Goal: Communication & Community: Answer question/provide support

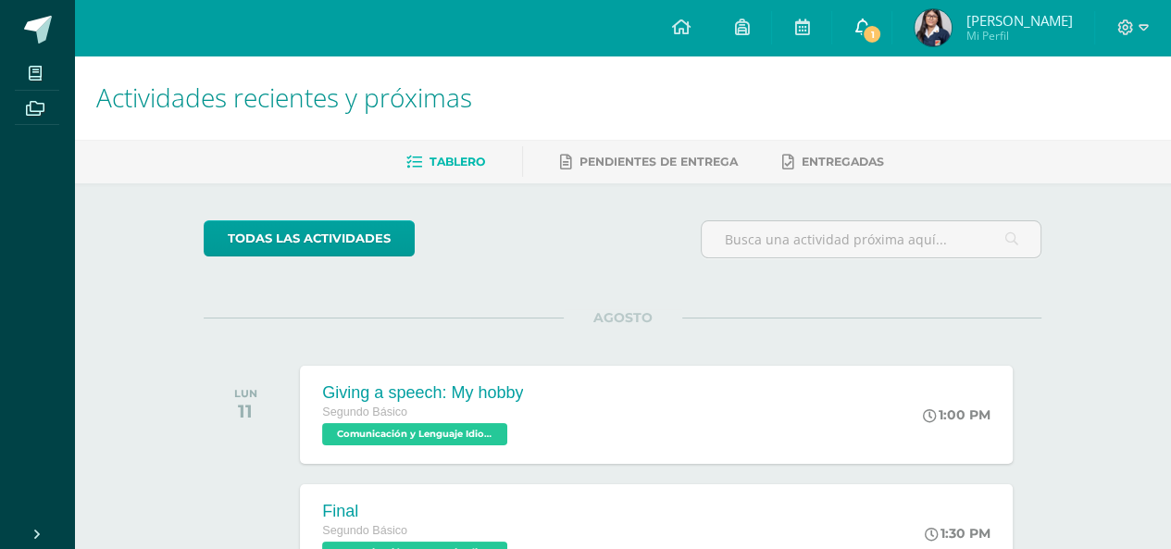
click at [854, 11] on link "1" at bounding box center [861, 28] width 59 height 56
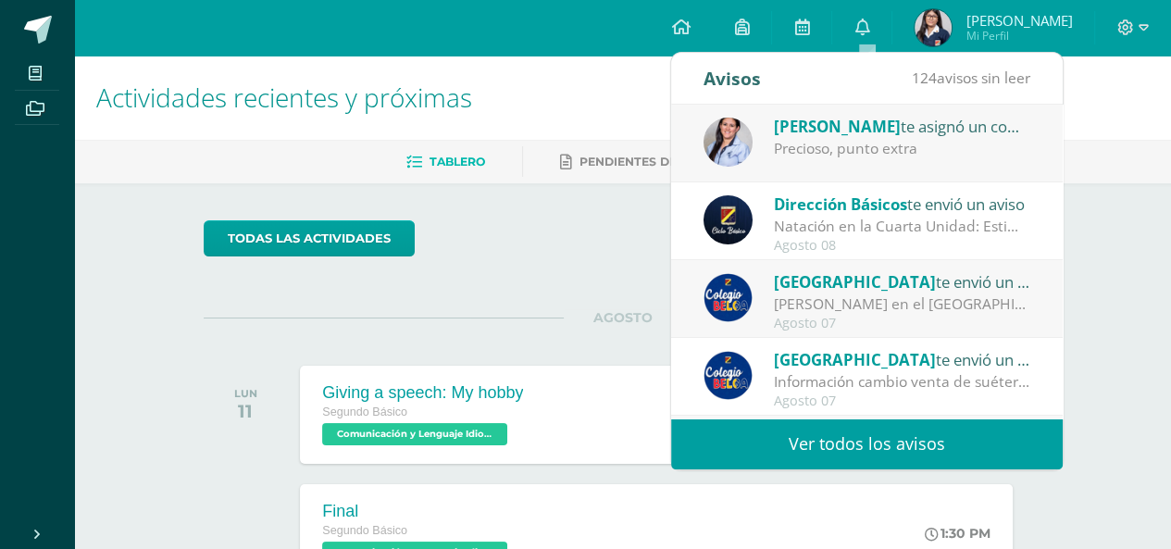
click at [912, 130] on div "[PERSON_NAME] te asignó un comentario en 'Turismo sostenible' para 'Ciencias Na…" at bounding box center [902, 126] width 257 height 24
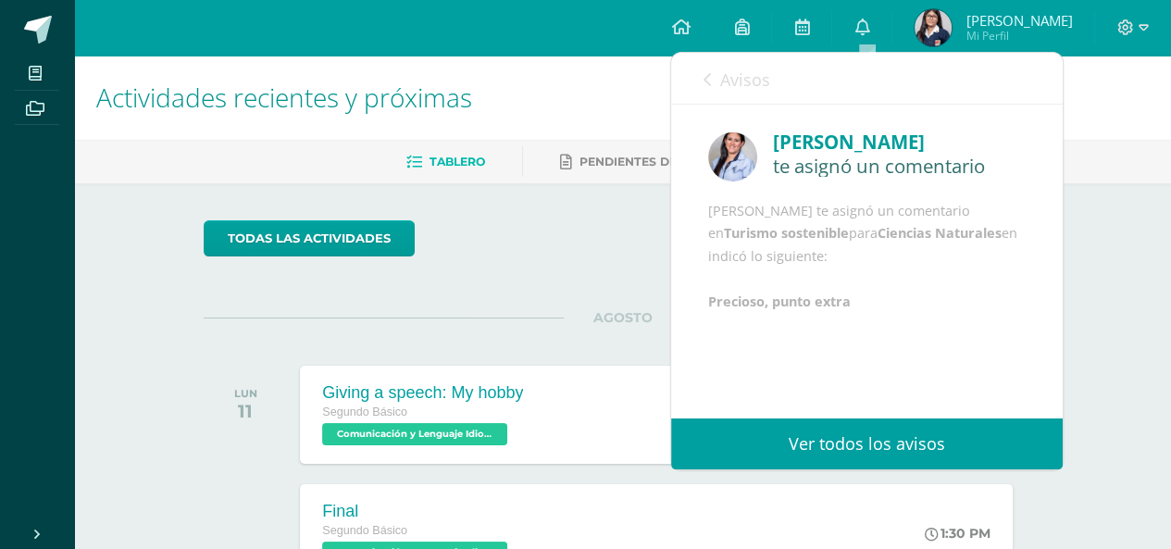
scroll to position [4, 0]
click at [713, 86] on link "Avisos" at bounding box center [736, 79] width 67 height 53
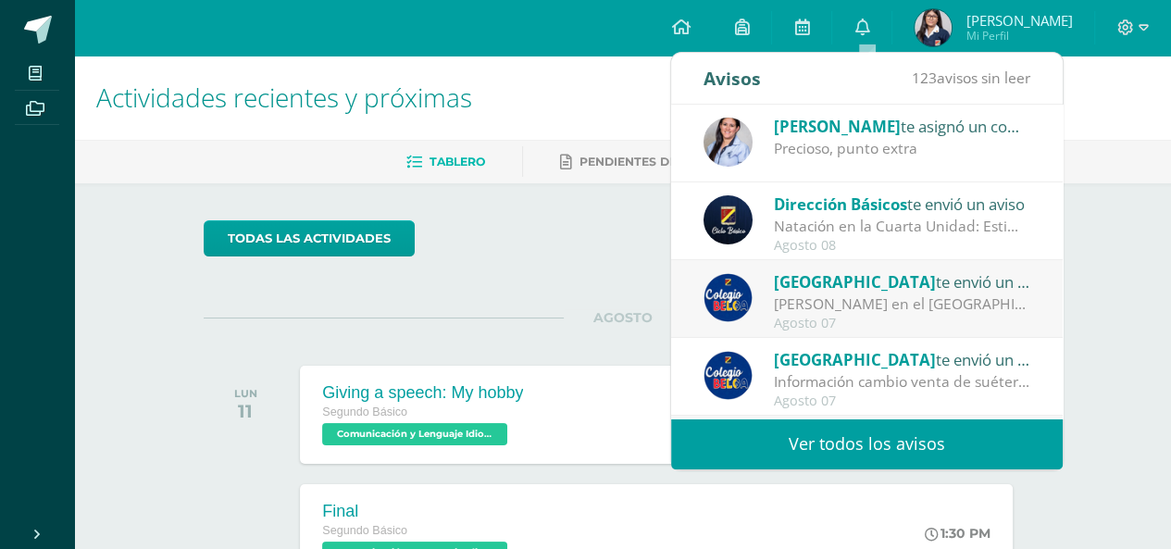
click at [785, 117] on span "[PERSON_NAME]" at bounding box center [837, 126] width 127 height 21
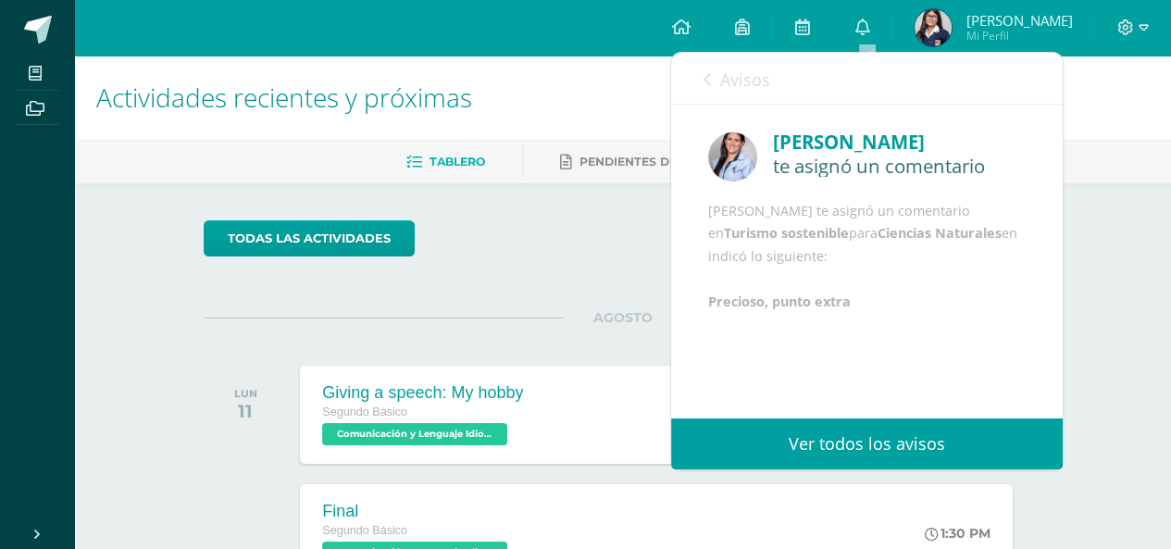
click at [720, 81] on span "Avisos" at bounding box center [745, 79] width 50 height 22
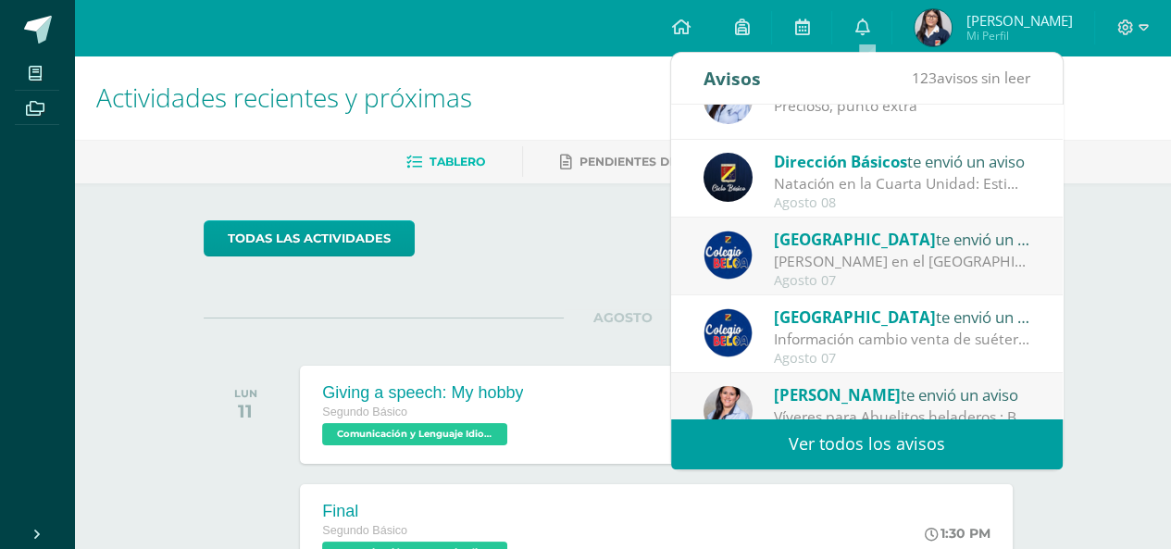
scroll to position [37, 0]
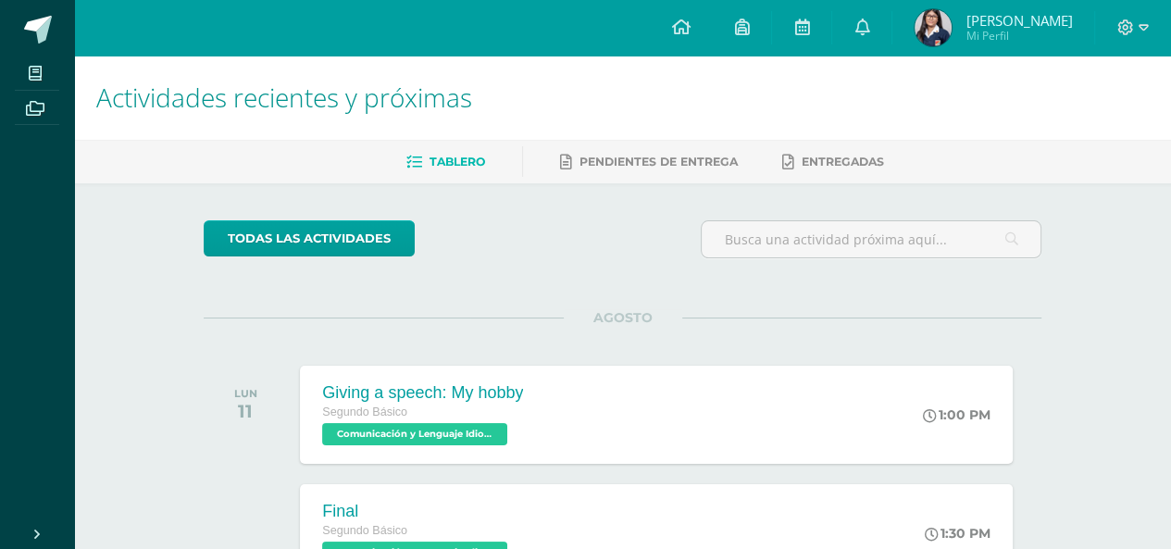
click at [554, 243] on div "todas las Actividades" at bounding box center [622, 246] width 852 height 53
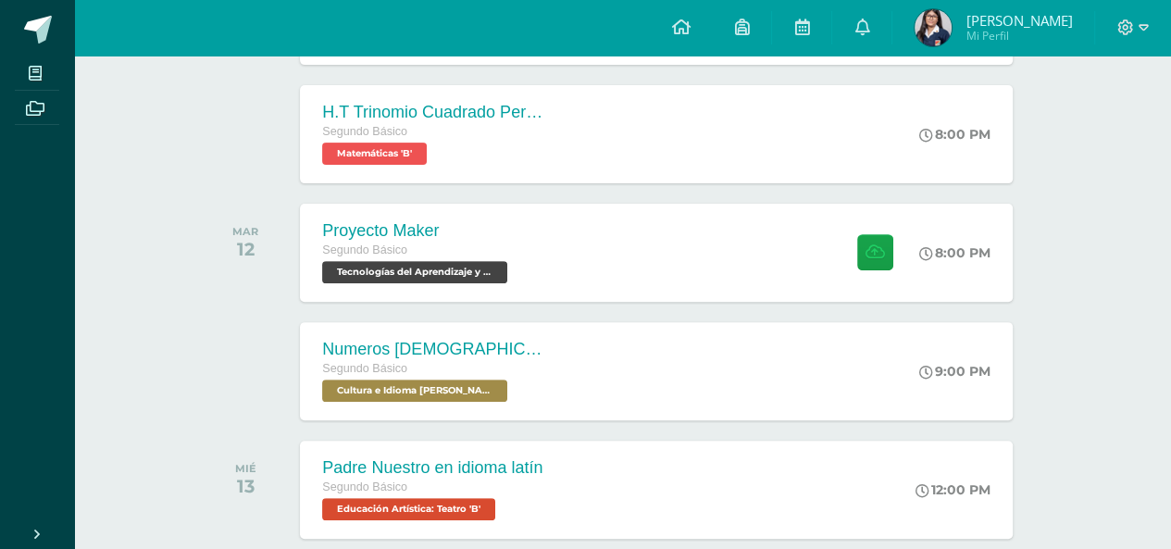
scroll to position [518, 0]
click at [554, 243] on div "Proyecto Maker Segundo Básico Tecnologías del Aprendizaje y la Comunicación 'B'…" at bounding box center [656, 252] width 712 height 98
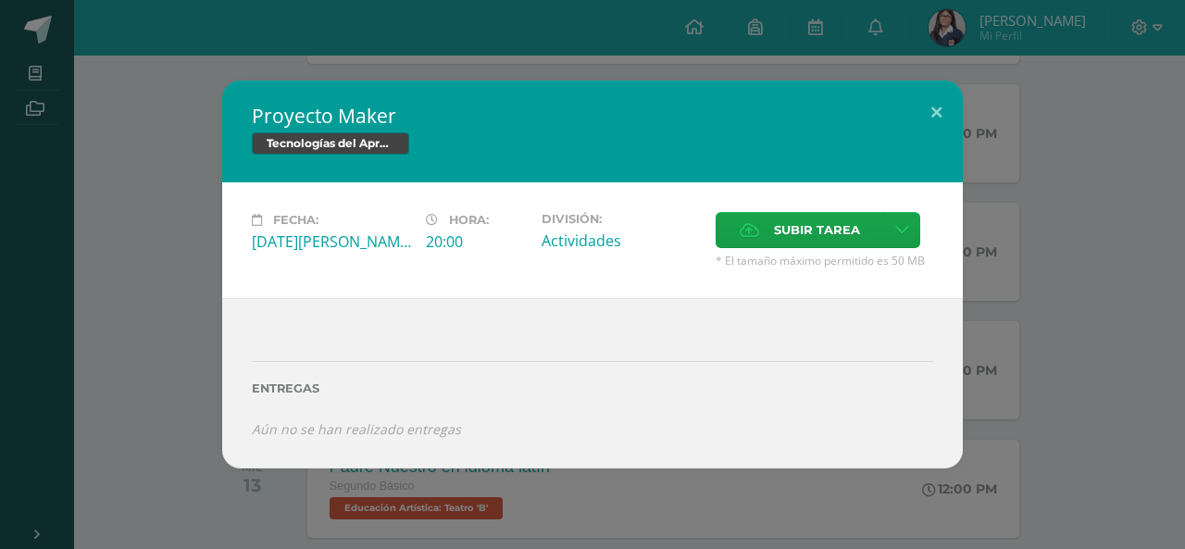
click at [1020, 275] on div "Proyecto Maker Tecnologías del Aprendizaje y la Comunicación Fecha: [DATE][PERS…" at bounding box center [592, 274] width 1170 height 387
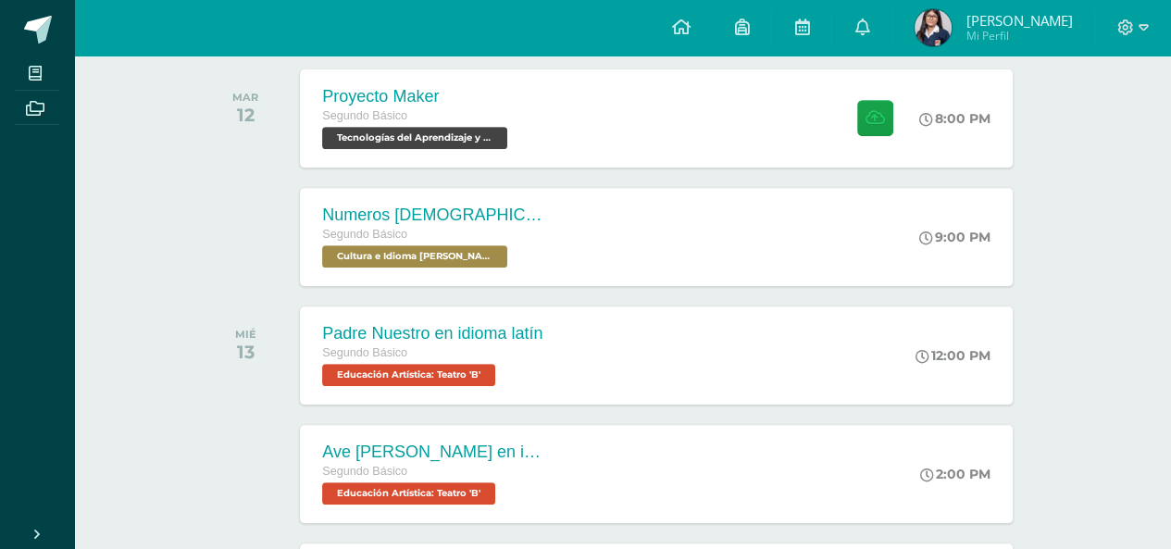
scroll to position [655, 0]
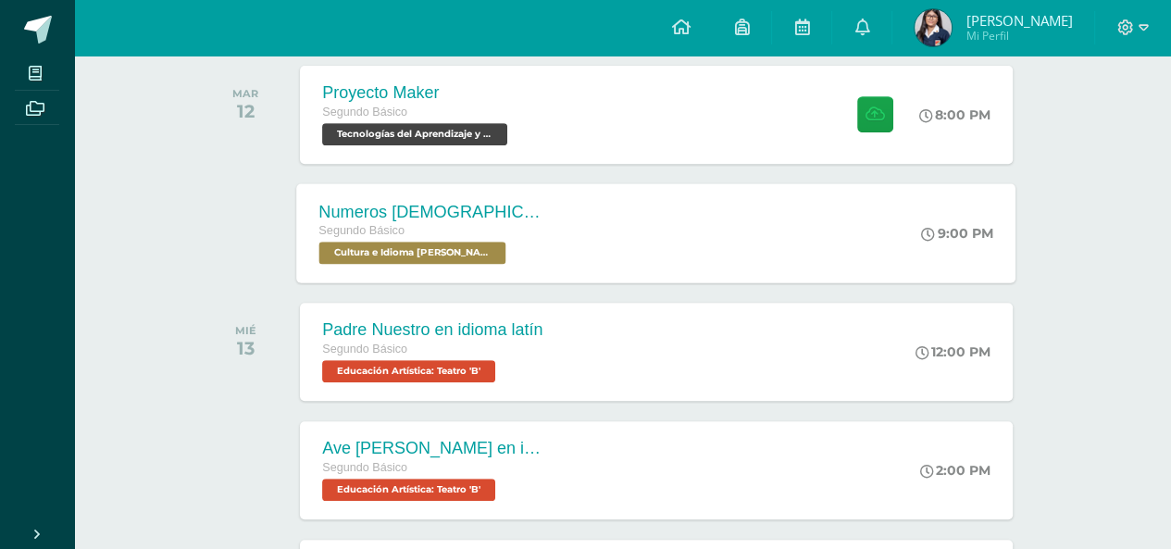
click at [746, 233] on div "Numeros [DEMOGRAPHIC_DATA] en Kaqchikel Segundo Básico Cultura e Idioma Maya Ga…" at bounding box center [656, 232] width 719 height 99
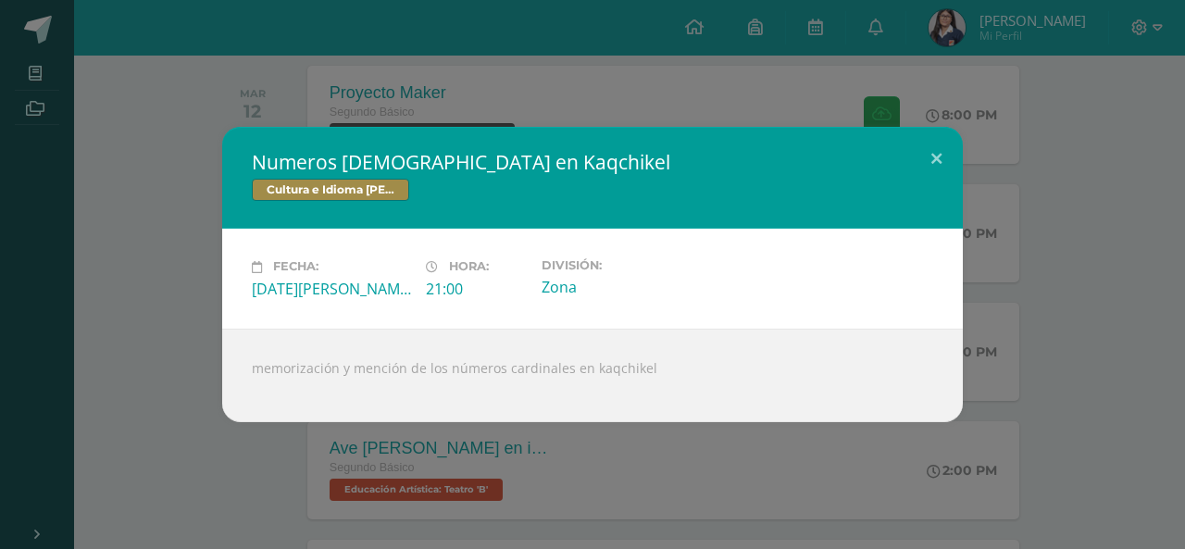
click at [1025, 301] on div "Numeros [DEMOGRAPHIC_DATA] en Kaqchikel Cultura e Idioma Maya Garífuna o Xinca …" at bounding box center [592, 274] width 1170 height 294
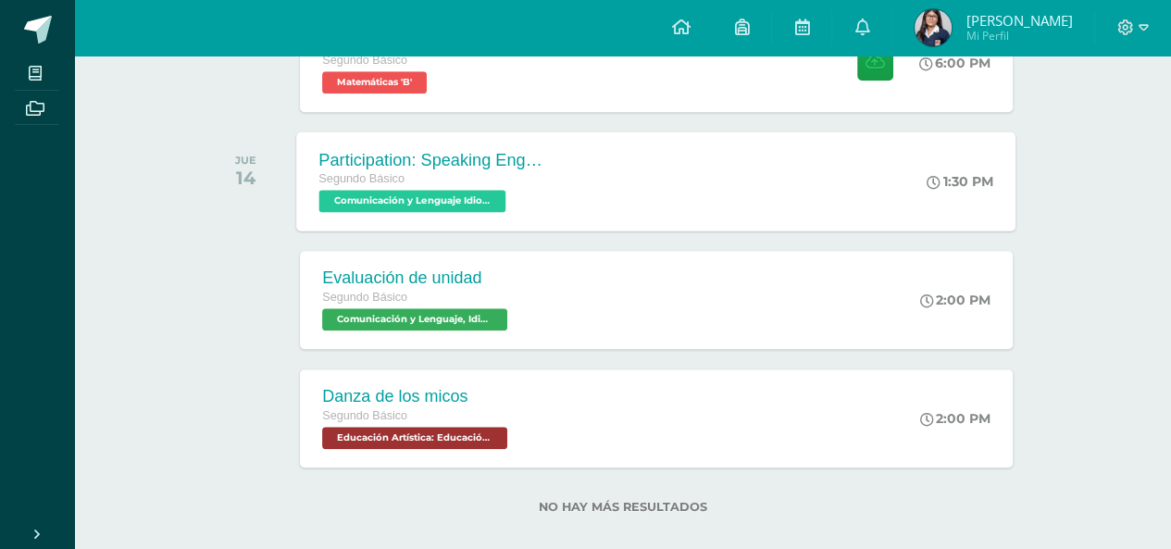
scroll to position [1322, 0]
